Goal: Check status: Check status

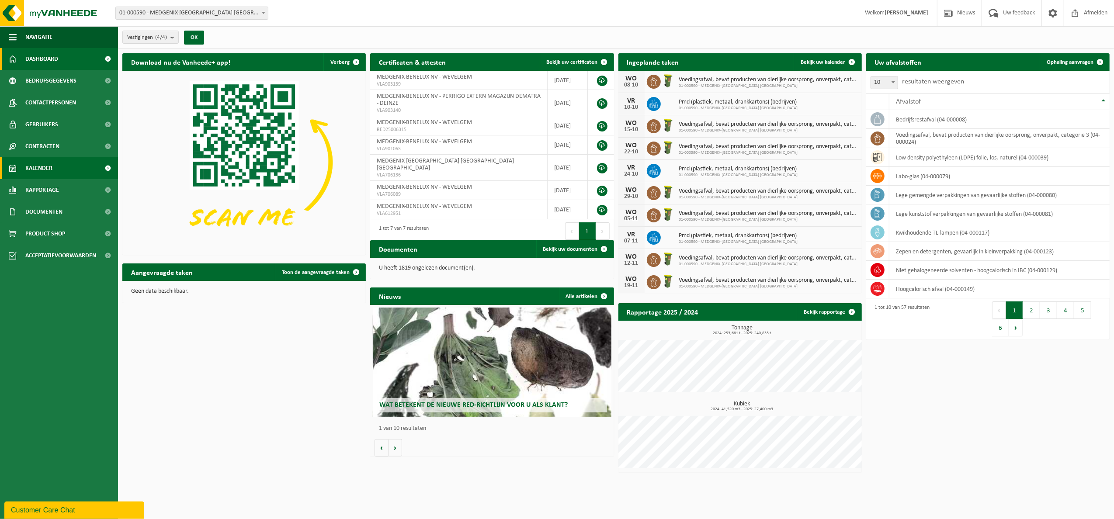
click at [83, 165] on link "Kalender" at bounding box center [59, 168] width 118 height 22
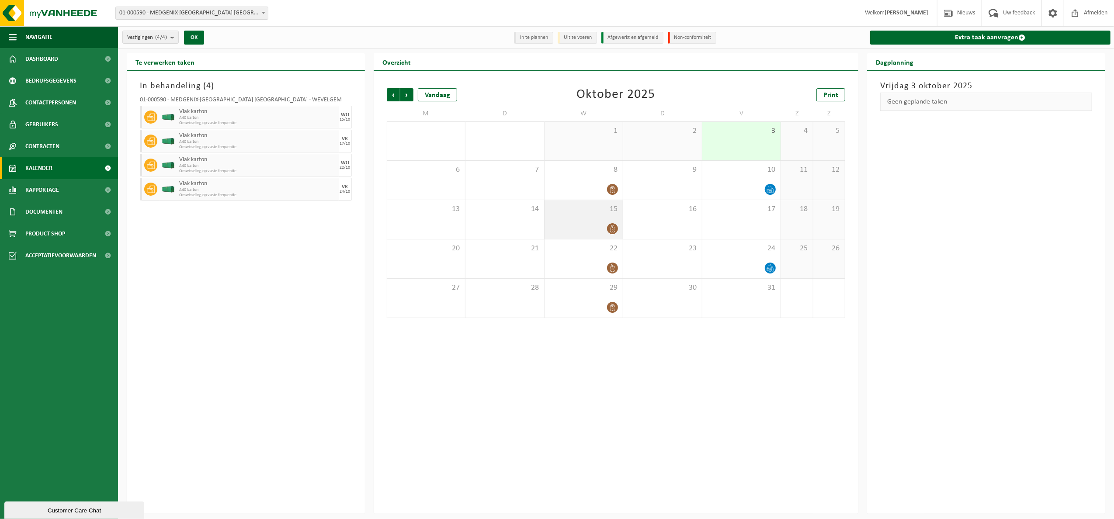
click at [615, 229] on icon at bounding box center [612, 228] width 7 height 7
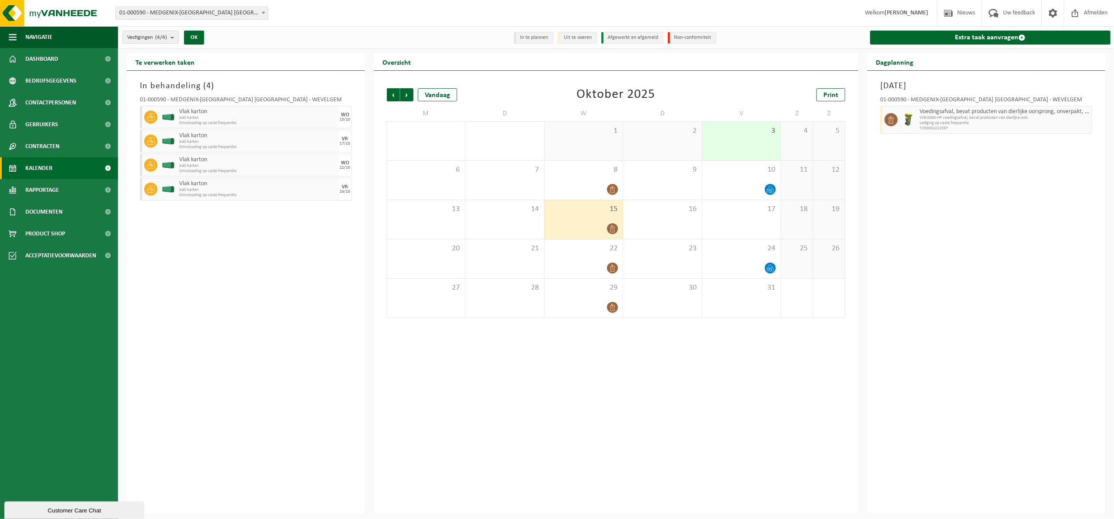
click at [267, 320] on div "In behandeling ( 4 ) 01-000590 - MEDGENIX-[GEOGRAPHIC_DATA] NV - WEVELGEM Vlak …" at bounding box center [246, 292] width 238 height 443
click at [769, 189] on icon at bounding box center [770, 189] width 7 height 7
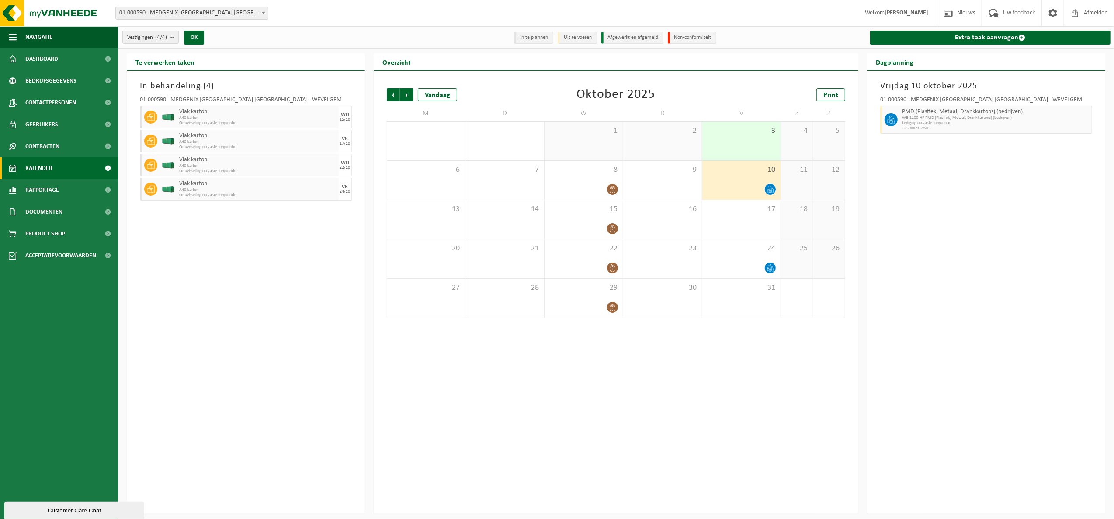
click at [770, 192] on icon at bounding box center [770, 189] width 7 height 7
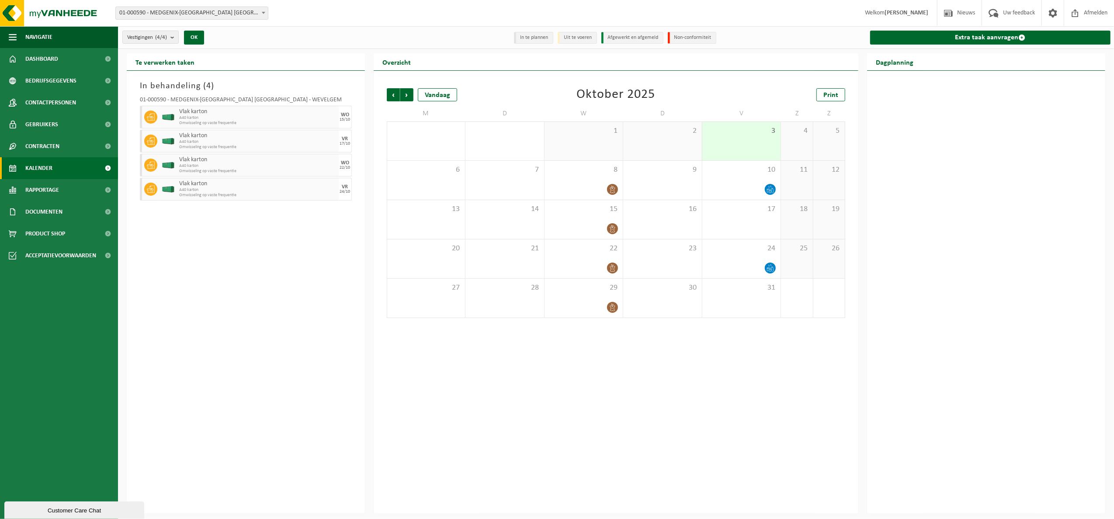
click at [738, 363] on div "Vorige Volgende Vandaag [DATE] Print M D W D V Z Z 29 30 1 2 3 4 5 6 7 8 9 10 1…" at bounding box center [616, 292] width 485 height 443
